Goal: Find contact information: Find contact information

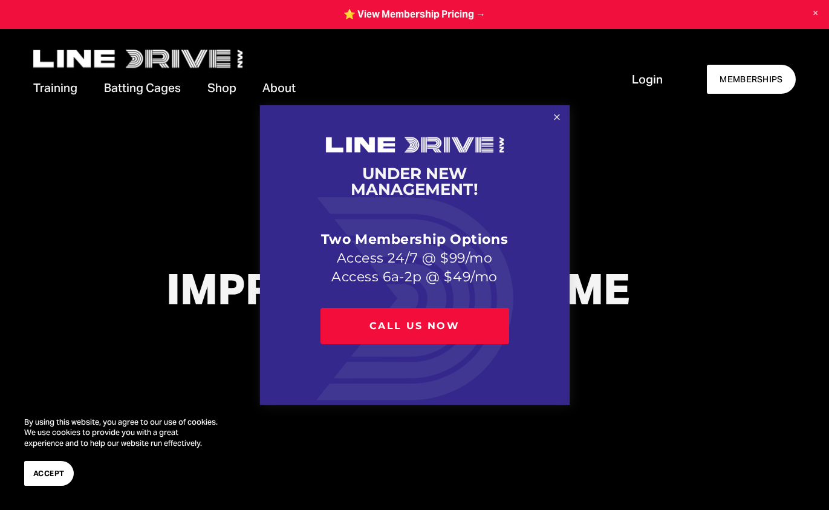
click at [554, 119] on link "Close" at bounding box center [556, 117] width 21 height 21
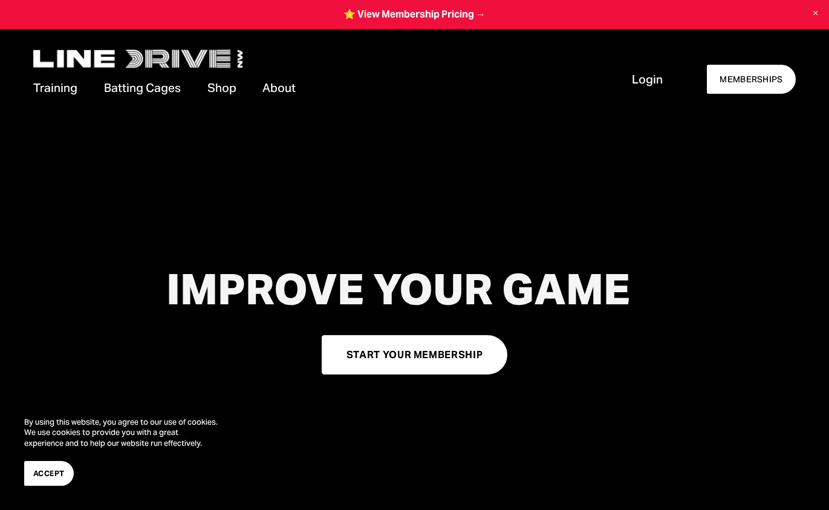
click at [48, 472] on span "Accept" at bounding box center [48, 473] width 31 height 11
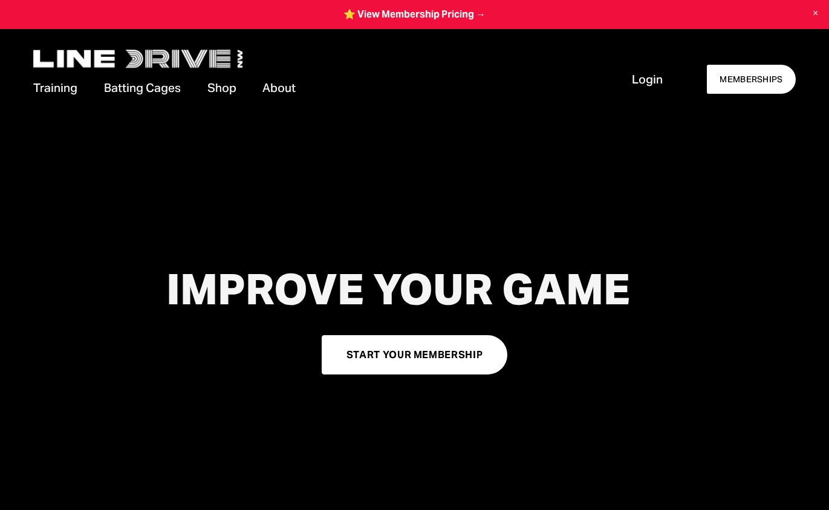
click at [774, 79] on link "MEMBERSHIPS" at bounding box center [751, 80] width 89 height 30
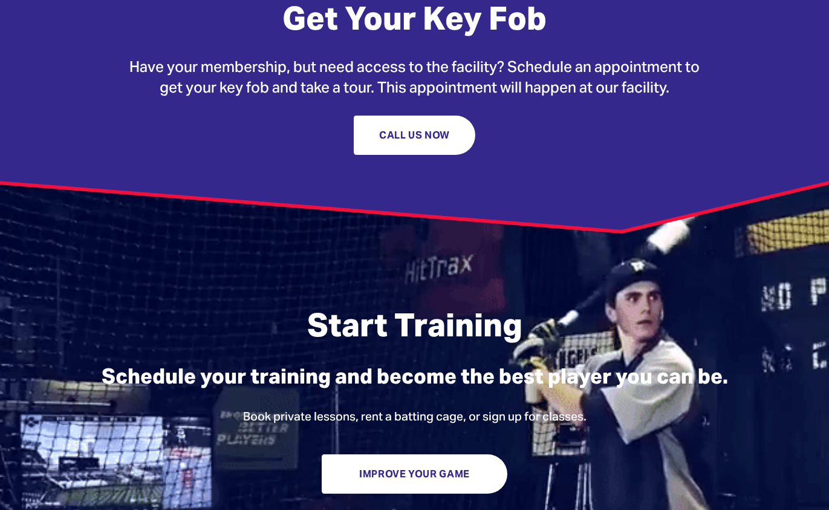
scroll to position [1820, 0]
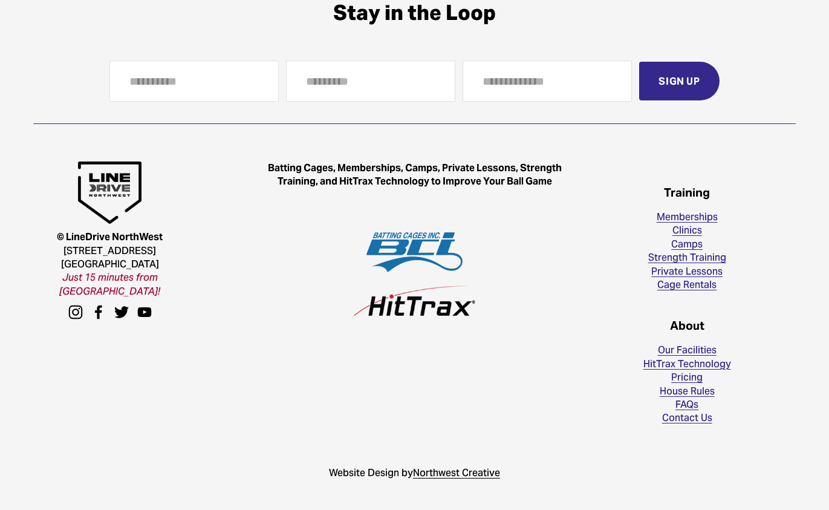
click at [684, 423] on link "Contact Us" at bounding box center [687, 417] width 50 height 13
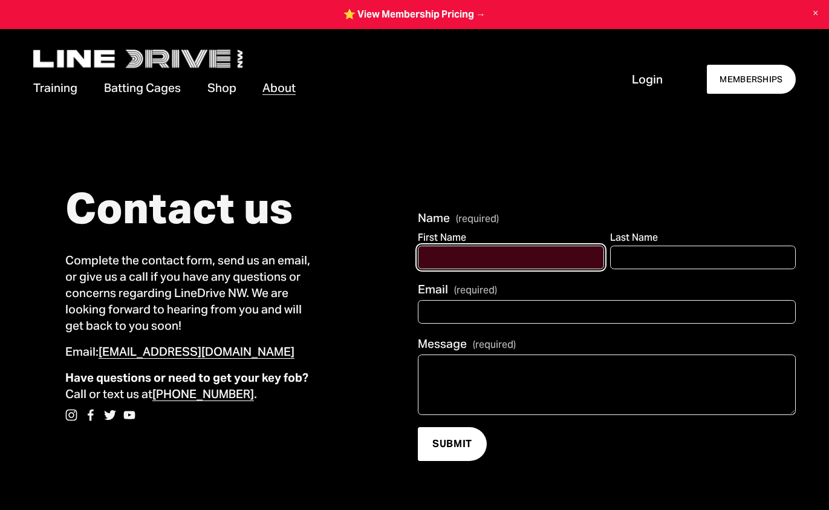
click at [507, 264] on input "First Name" at bounding box center [511, 258] width 186 height 24
type input "*"
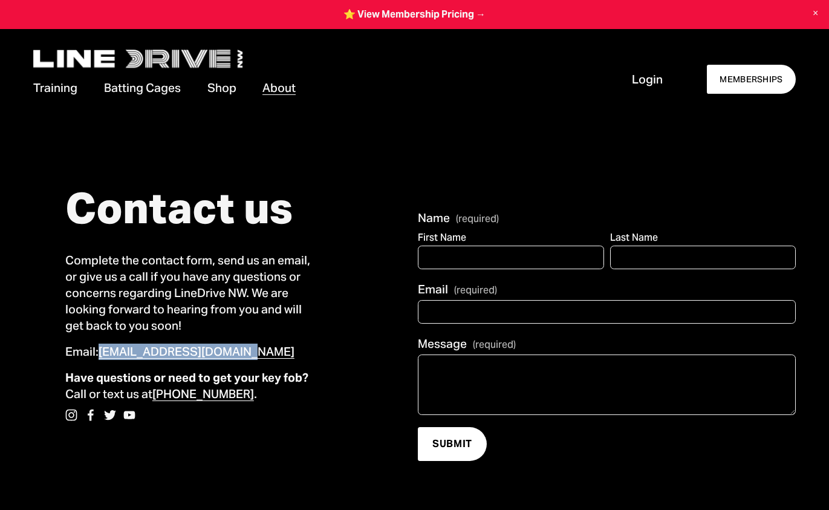
drag, startPoint x: 170, startPoint y: 352, endPoint x: 103, endPoint y: 352, distance: 67.2
click at [103, 352] on p "Email: [EMAIL_ADDRESS][DOMAIN_NAME]" at bounding box center [190, 352] width 250 height 16
copy link "[EMAIL_ADDRESS][DOMAIN_NAME]"
